Goal: Navigation & Orientation: Find specific page/section

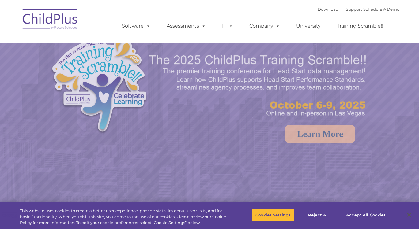
select select "MEDIUM"
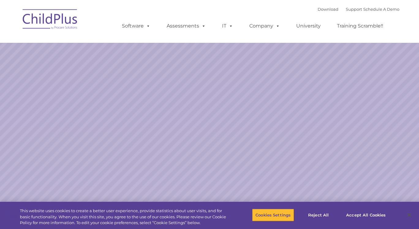
select select "MEDIUM"
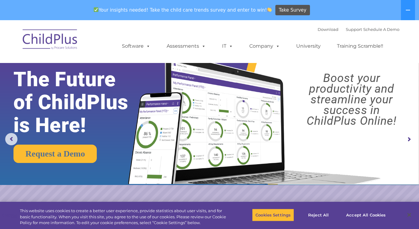
click at [59, 41] on img at bounding box center [50, 40] width 61 height 31
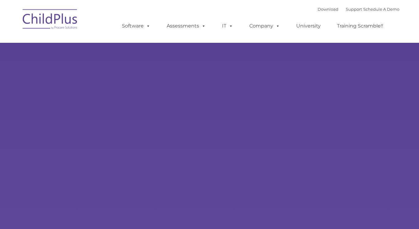
select select "MEDIUM"
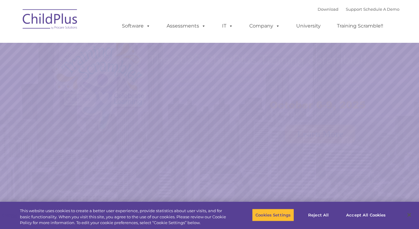
select select "MEDIUM"
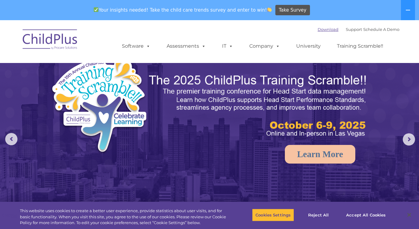
click at [318, 30] on link "Download" at bounding box center [328, 29] width 21 height 5
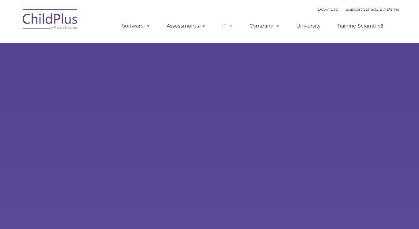
type input ""
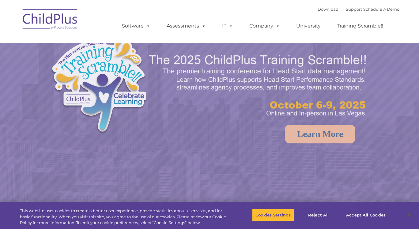
select select "MEDIUM"
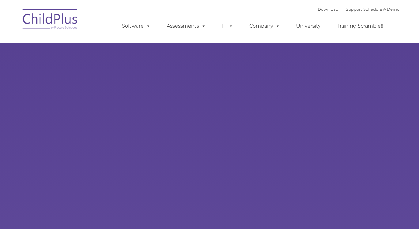
type input ""
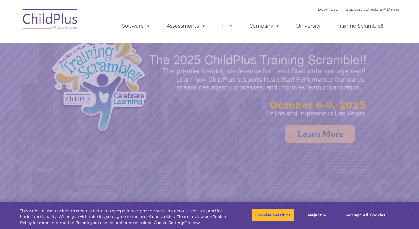
select select "MEDIUM"
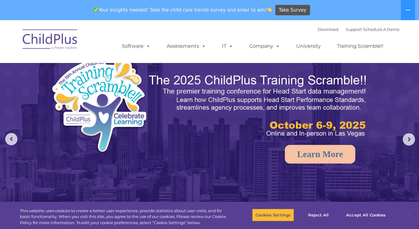
click at [55, 39] on img at bounding box center [50, 40] width 61 height 31
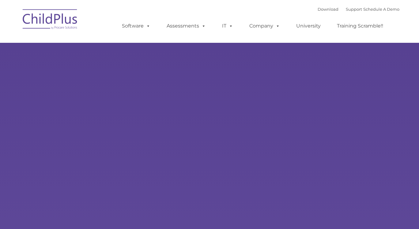
type input ""
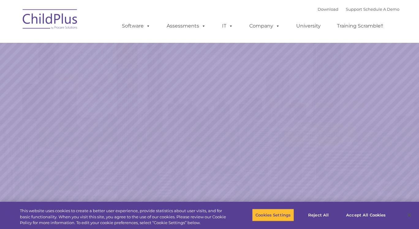
select select "MEDIUM"
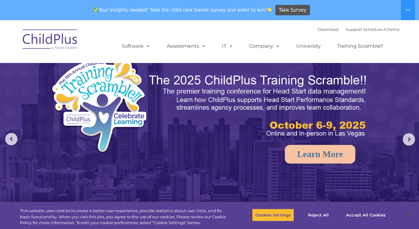
click at [52, 41] on img at bounding box center [50, 40] width 61 height 31
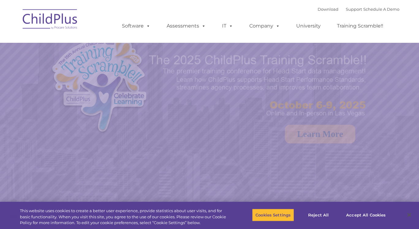
select select "MEDIUM"
